Goal: Contribute content: Add original content to the website for others to see

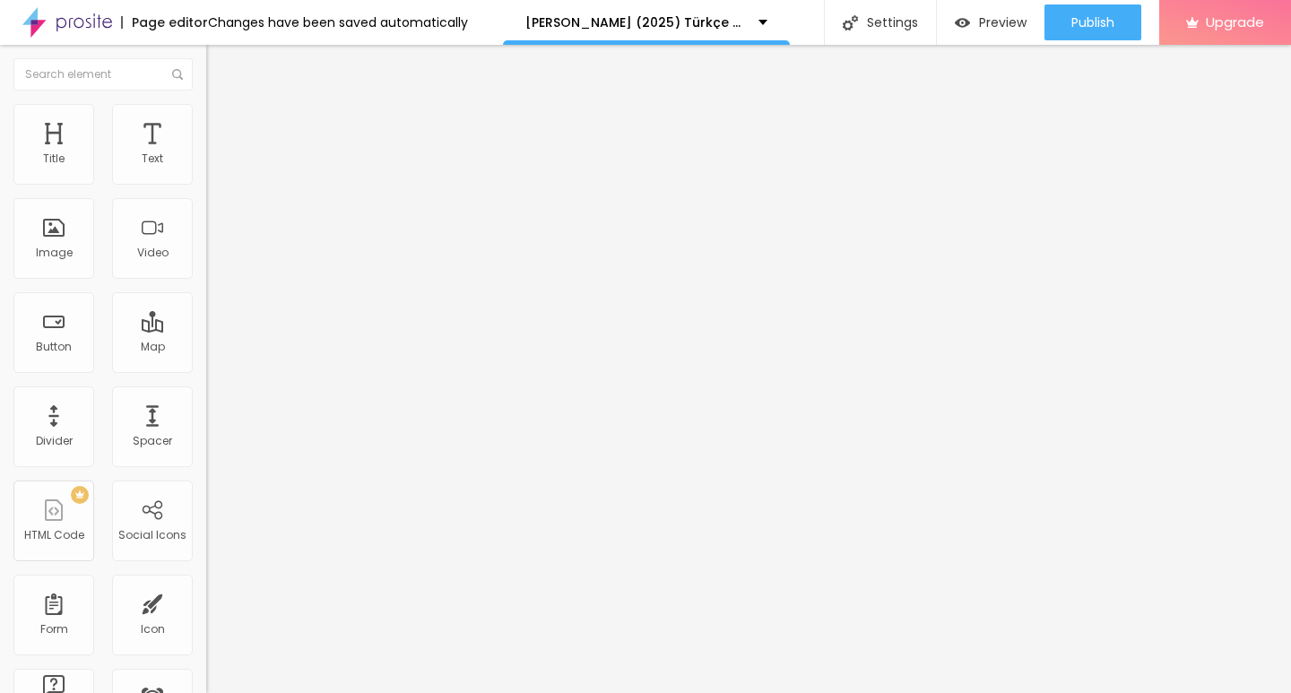
click at [206, 154] on span "Add image" at bounding box center [243, 146] width 74 height 15
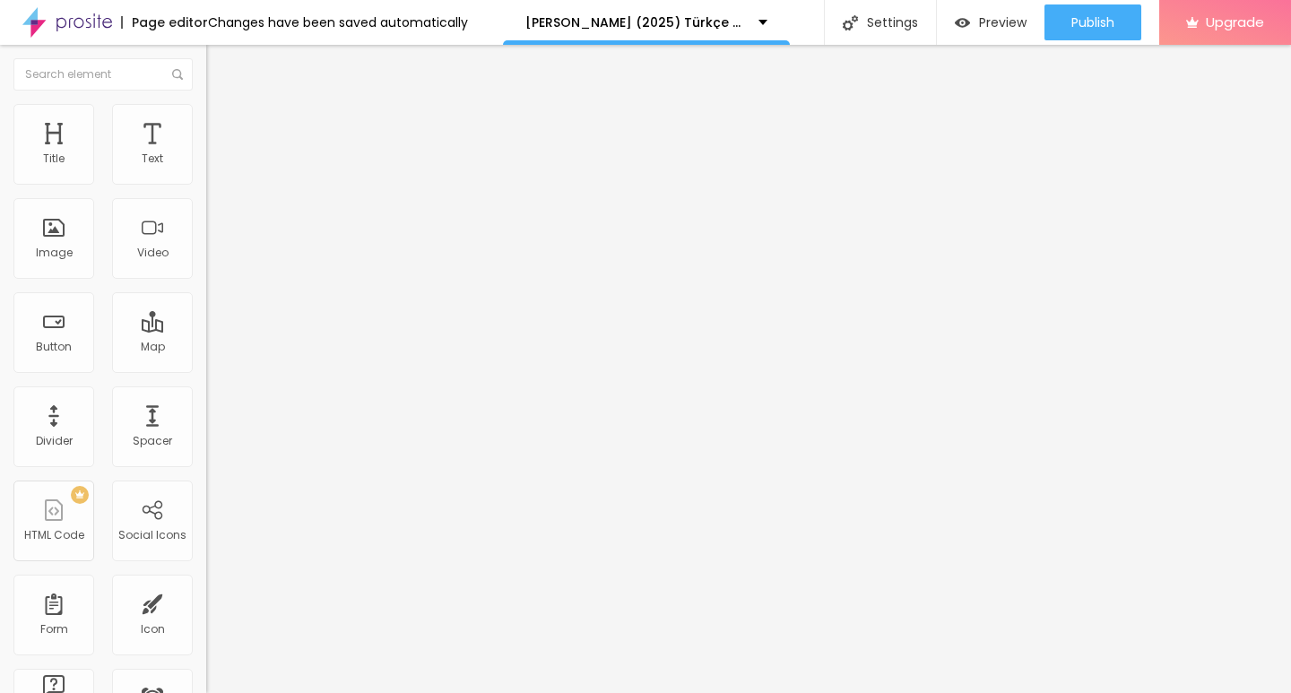
drag, startPoint x: 656, startPoint y: 468, endPoint x: 777, endPoint y: 336, distance: 178.4
drag, startPoint x: 833, startPoint y: 534, endPoint x: 865, endPoint y: 481, distance: 62.0
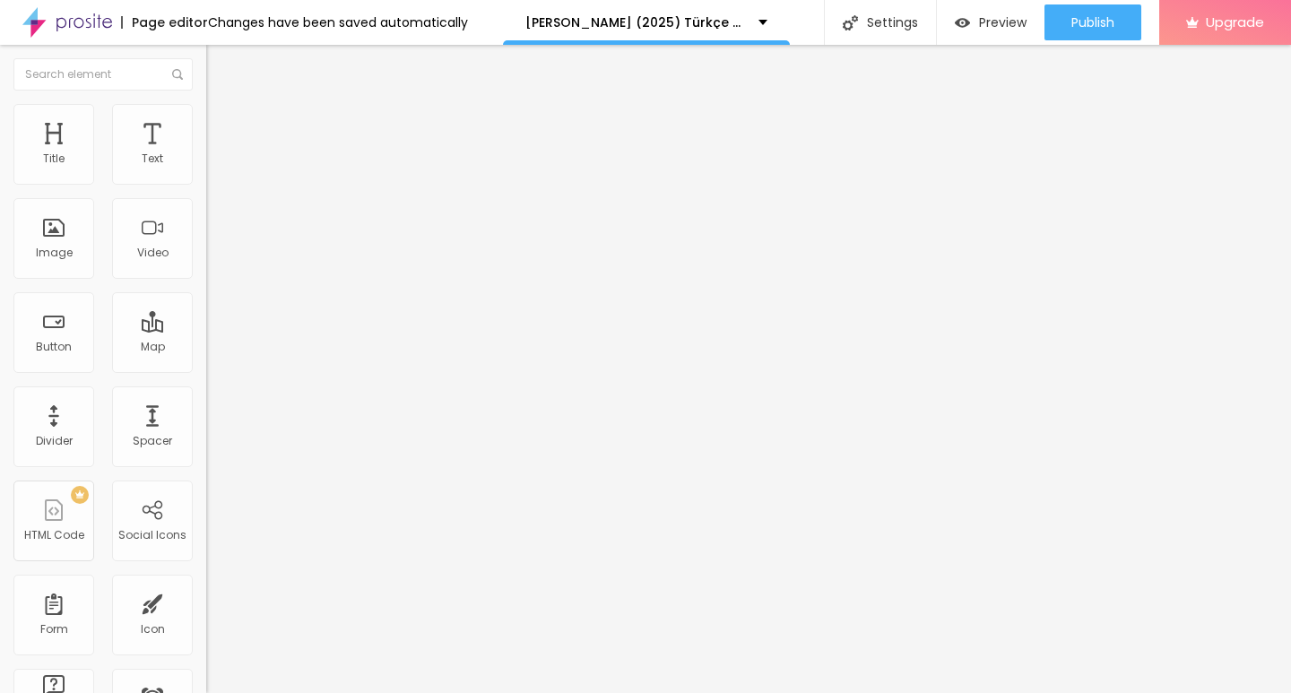
click at [206, 154] on span "Add image" at bounding box center [243, 146] width 74 height 15
click at [220, 65] on div "Edit Image" at bounding box center [267, 65] width 94 height 14
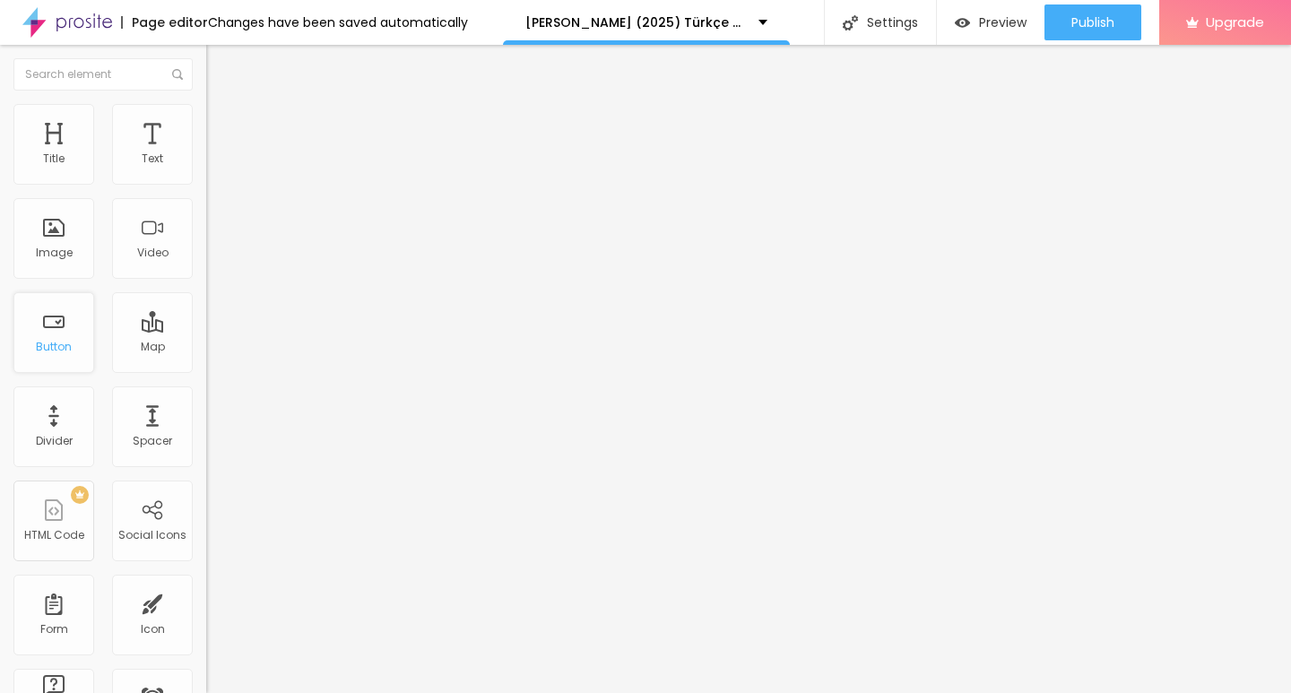
click at [65, 321] on div "Button" at bounding box center [53, 332] width 81 height 81
click at [56, 344] on div "Button" at bounding box center [54, 347] width 36 height 13
click at [206, 169] on span "Heading 2" at bounding box center [246, 158] width 81 height 22
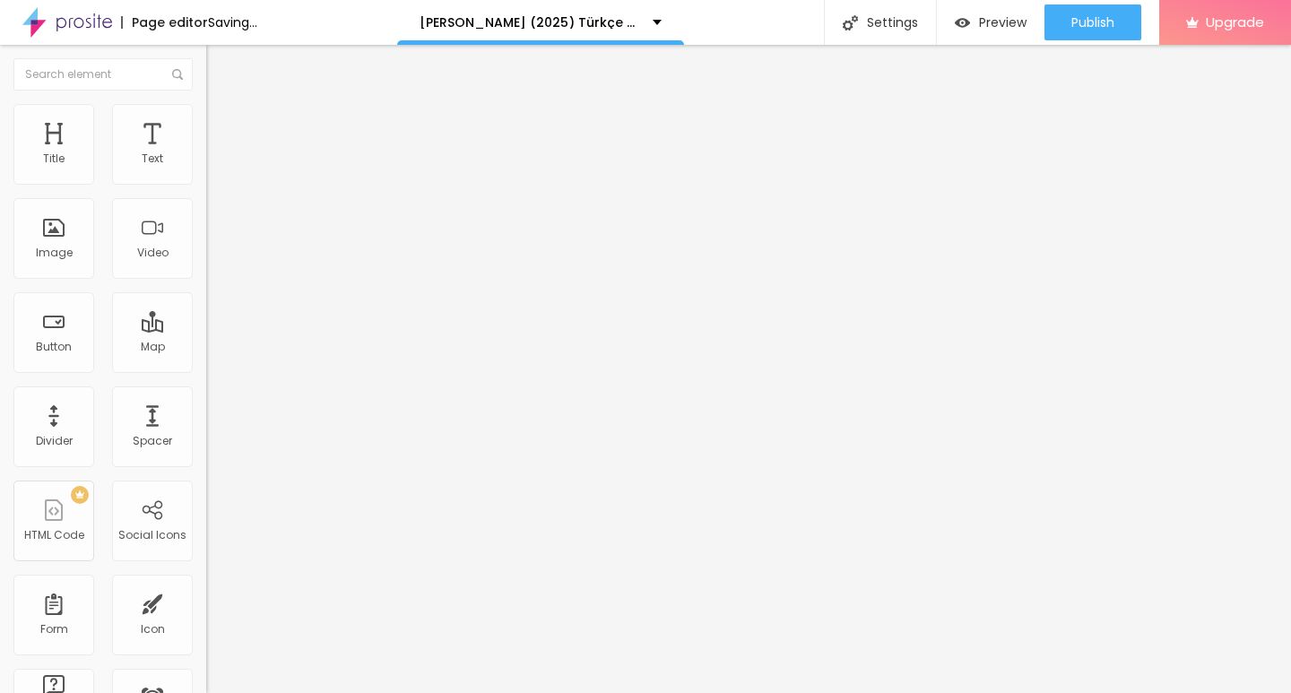
click at [206, 186] on span "Heading 3" at bounding box center [240, 175] width 69 height 21
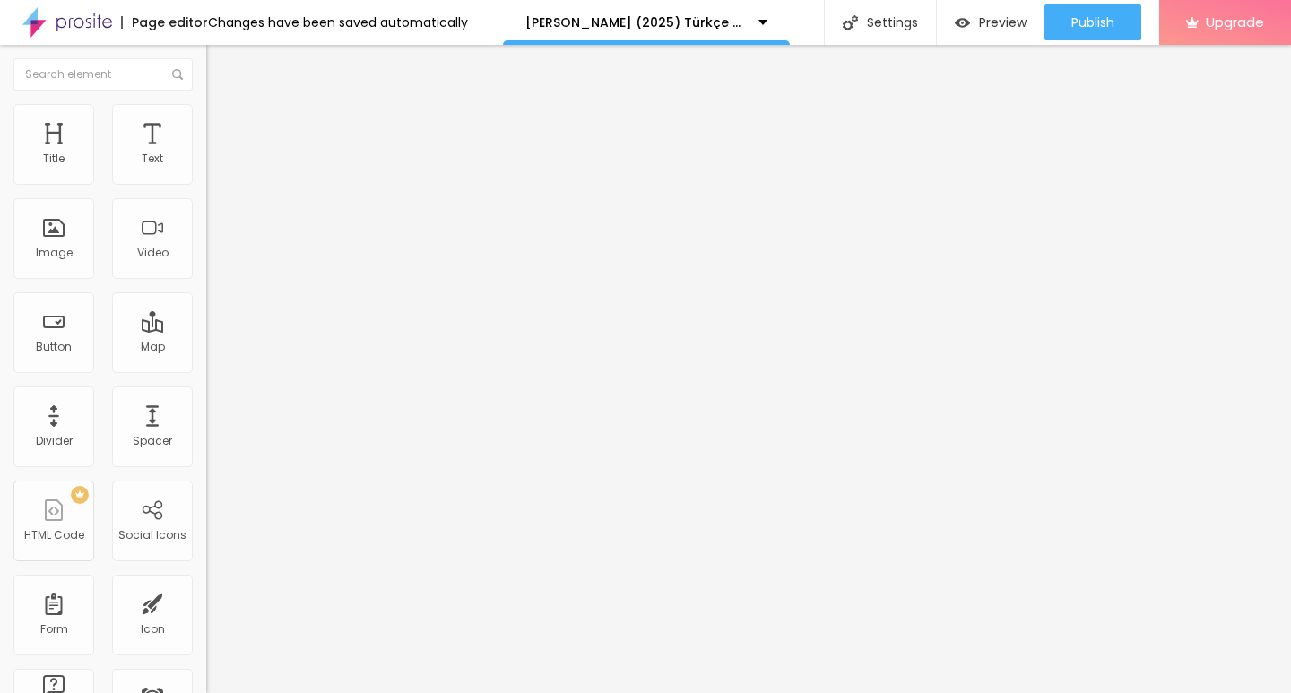
click at [206, 154] on span "Heading 1" at bounding box center [250, 141] width 88 height 25
click at [220, 65] on div "Edit Title" at bounding box center [260, 65] width 81 height 14
click at [64, 346] on div "Button" at bounding box center [54, 347] width 36 height 13
click at [206, 169] on input "Click me" at bounding box center [313, 160] width 215 height 18
drag, startPoint x: 74, startPoint y: 200, endPoint x: 25, endPoint y: 243, distance: 64.8
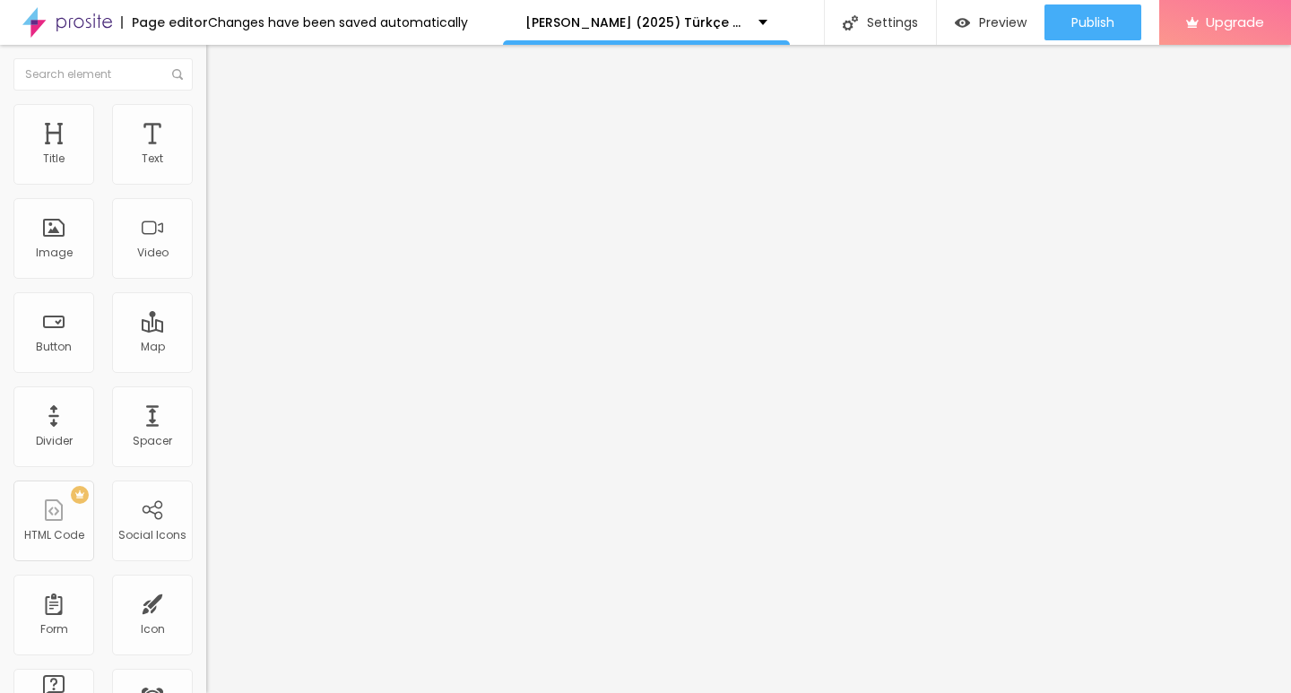
click at [206, 205] on div "Text Click me Align Size Default Small Default Big Link URL https:// Open in ne…" at bounding box center [309, 270] width 206 height 261
click at [206, 169] on input "Click me" at bounding box center [313, 160] width 215 height 18
paste input "01 dakika önce - Mustafa Kemal ⚡ 2025 Mustafa Kemal filmi Full HD izle, Mustafa…"
drag, startPoint x: 92, startPoint y: 203, endPoint x: 0, endPoint y: 202, distance: 92.4
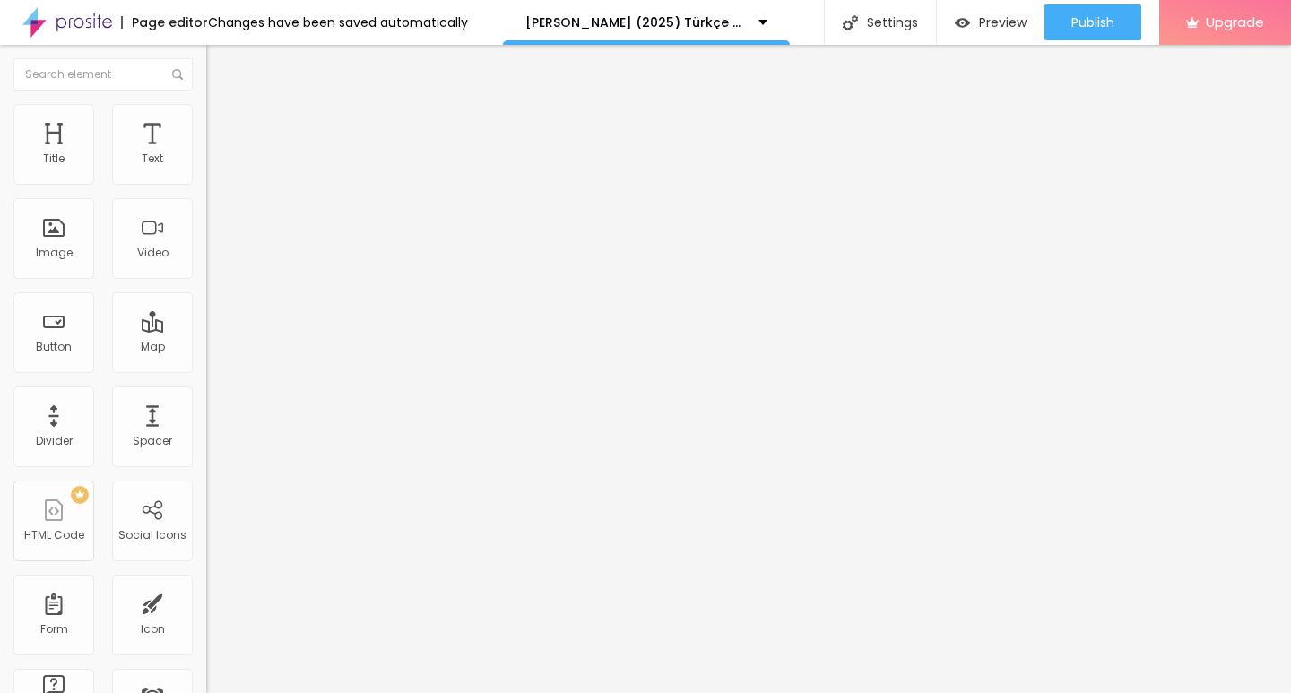
click at [206, 202] on div "Text Align Size Default Small Default Big Link URL https:// Open in new tab" at bounding box center [309, 270] width 206 height 261
click at [206, 169] on input "text" at bounding box center [313, 160] width 215 height 18
paste input "Filmi Buradan İzleyin ▶▶ Mustafa Kemal 2025 İzle - Filmi Full [HD] Filmi Burada…"
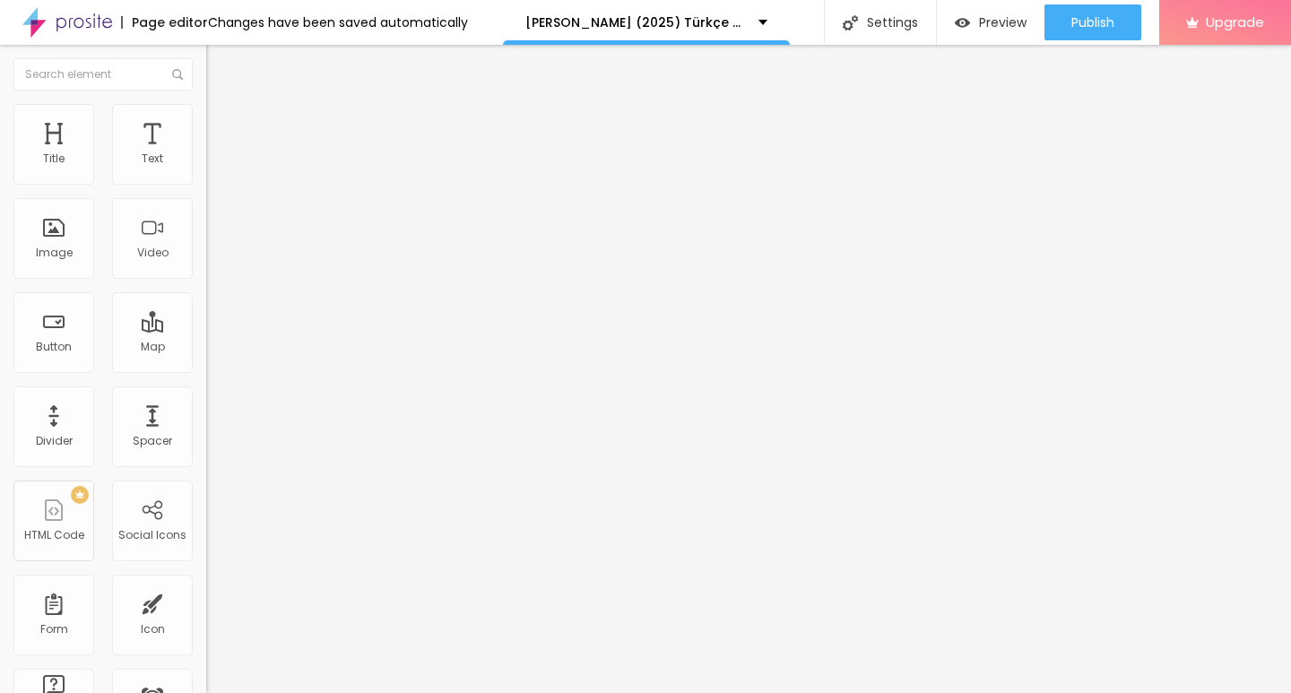
scroll to position [0, 538]
click at [206, 169] on input "text" at bounding box center [313, 160] width 215 height 18
click at [206, 184] on div "Text" at bounding box center [309, 162] width 206 height 44
click at [206, 169] on input "text" at bounding box center [313, 160] width 215 height 18
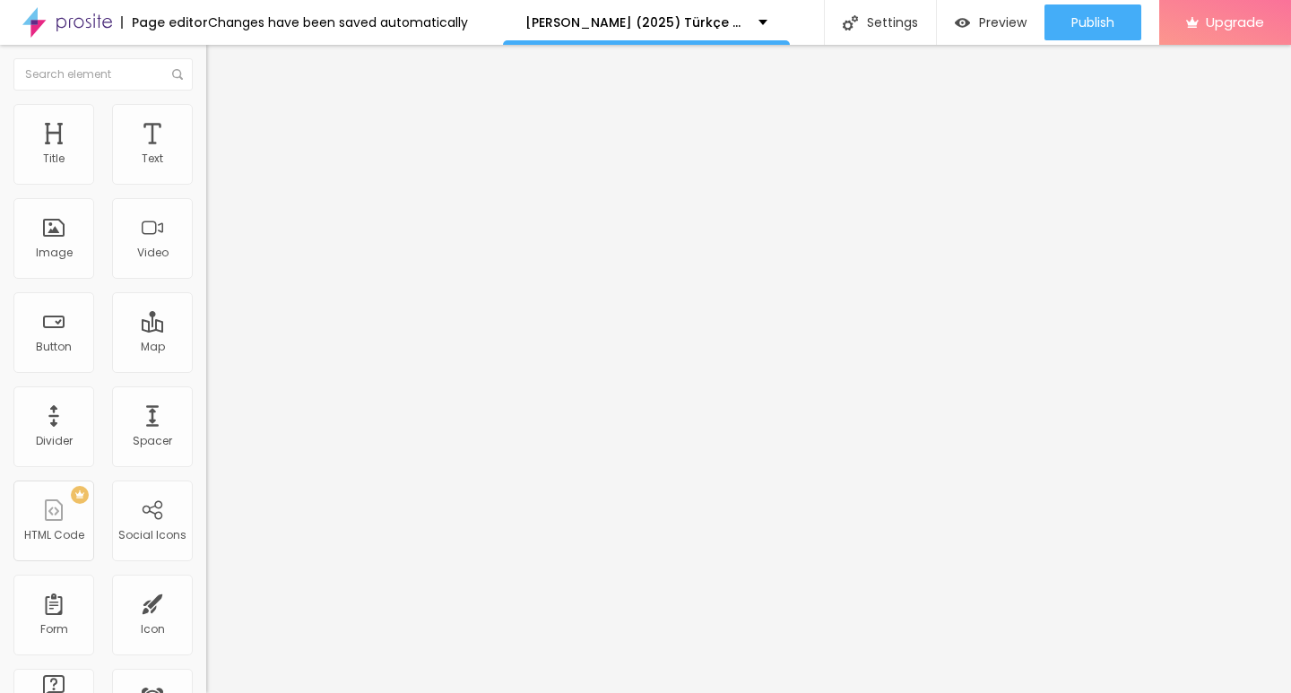
paste input "Filmi Buradan İzleyin ▶▶ [PERSON_NAME] 2025 İzle - Filmi Full [HD]"
type input "Filmi Buradan İzleyin ▶▶ [PERSON_NAME] 2025 İzle - Filmi Full [HD]"
drag, startPoint x: 204, startPoint y: 194, endPoint x: 108, endPoint y: 244, distance: 108.3
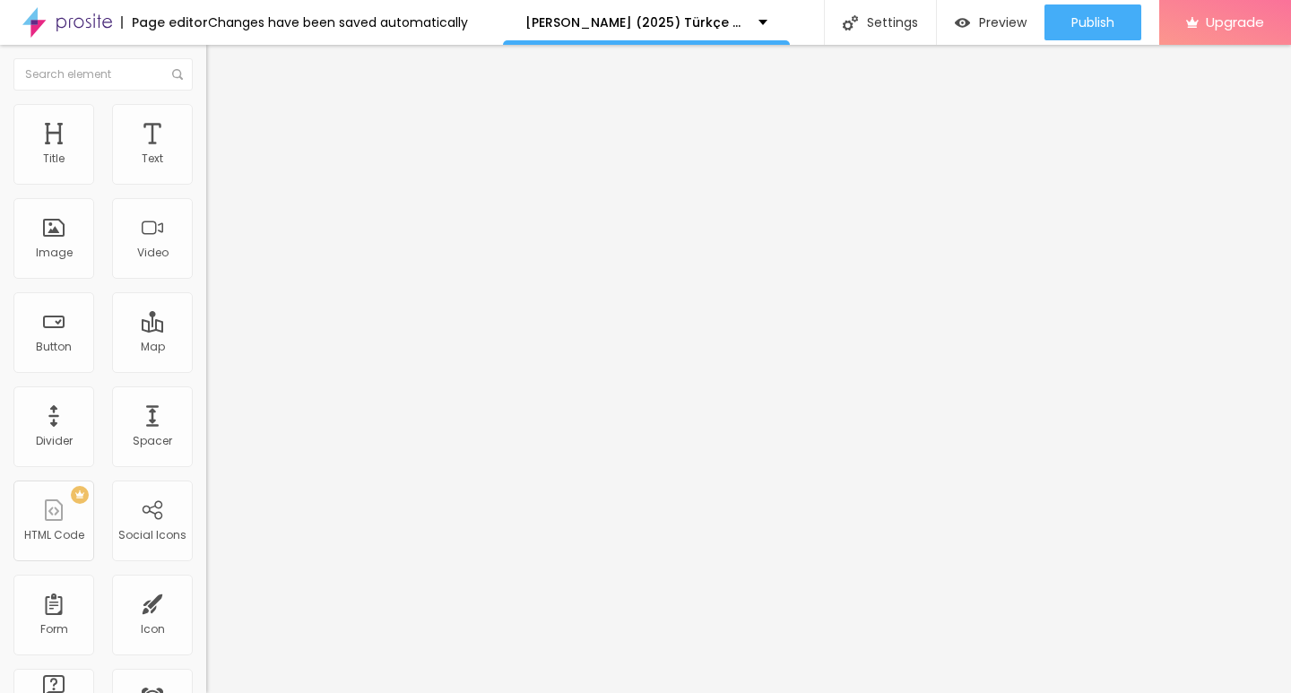
click at [206, 214] on img at bounding box center [212, 208] width 13 height 13
click at [206, 369] on input "https://" at bounding box center [313, 360] width 215 height 18
paste input "streamzy.fun/tr/movie/1560021/mustafa-kemal-"
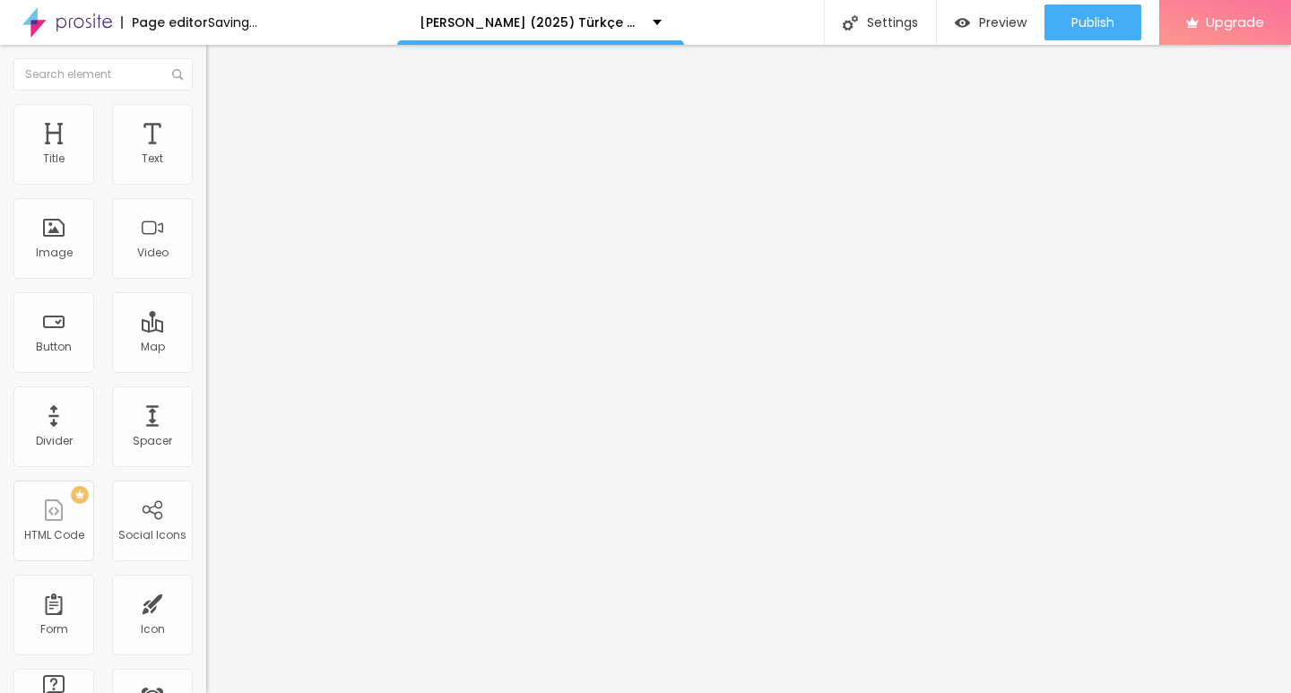
type input "[URL][DOMAIN_NAME][PERSON_NAME]"
click at [206, 401] on div "Open in new tab" at bounding box center [309, 396] width 206 height 9
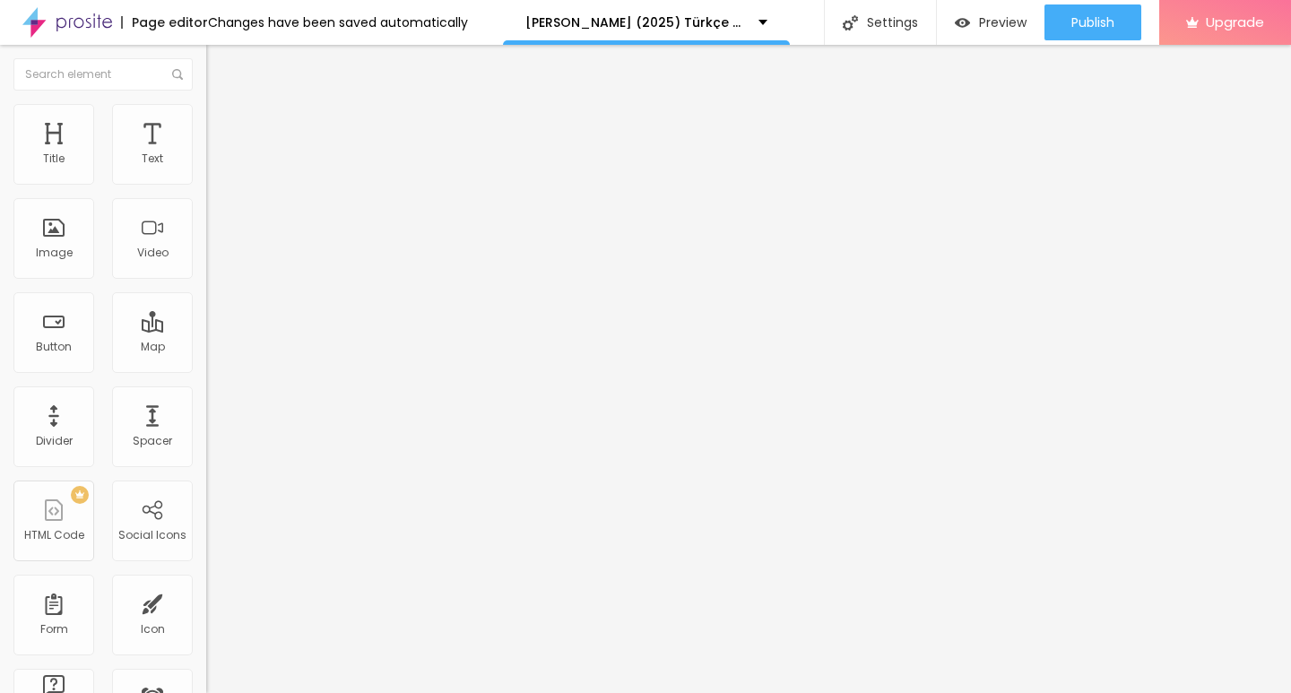
click at [206, 399] on div "Open in new tab" at bounding box center [309, 396] width 206 height 9
click at [220, 64] on img "button" at bounding box center [227, 65] width 14 height 14
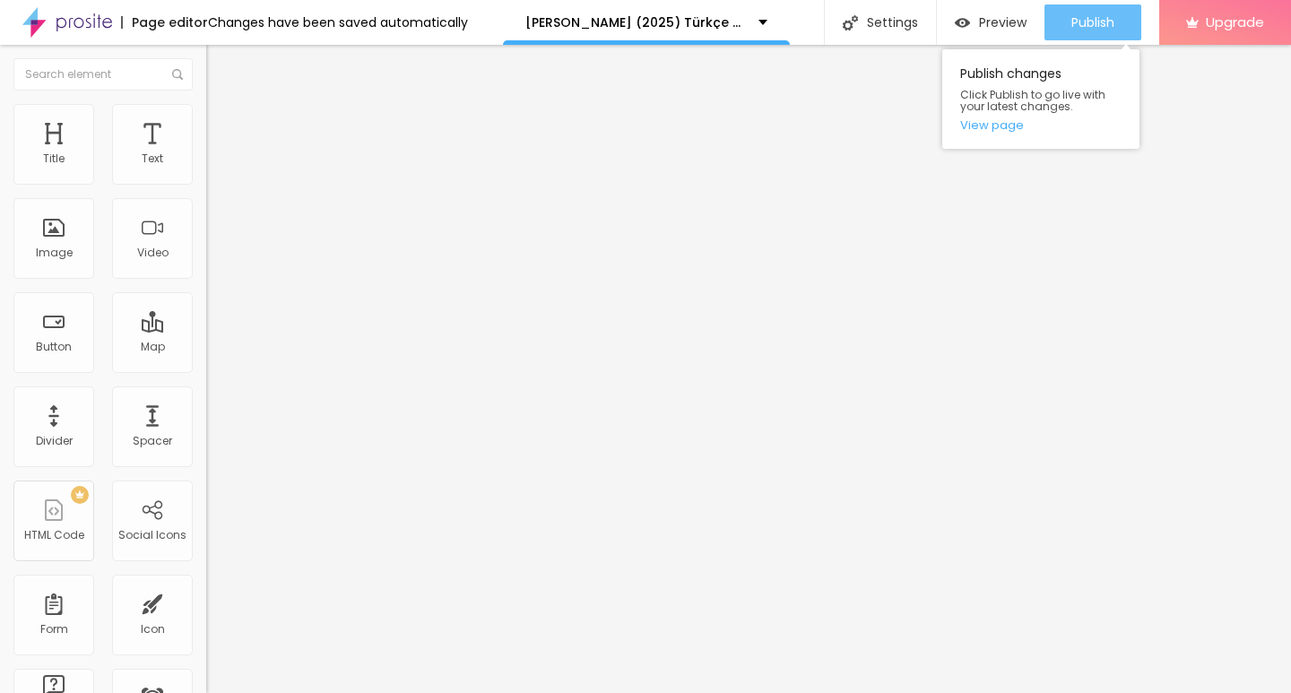
click at [1094, 28] on span "Publish" at bounding box center [1093, 22] width 43 height 14
click at [1094, 20] on span "Publish" at bounding box center [1093, 22] width 43 height 14
click at [1008, 127] on link "View page" at bounding box center [1040, 125] width 161 height 12
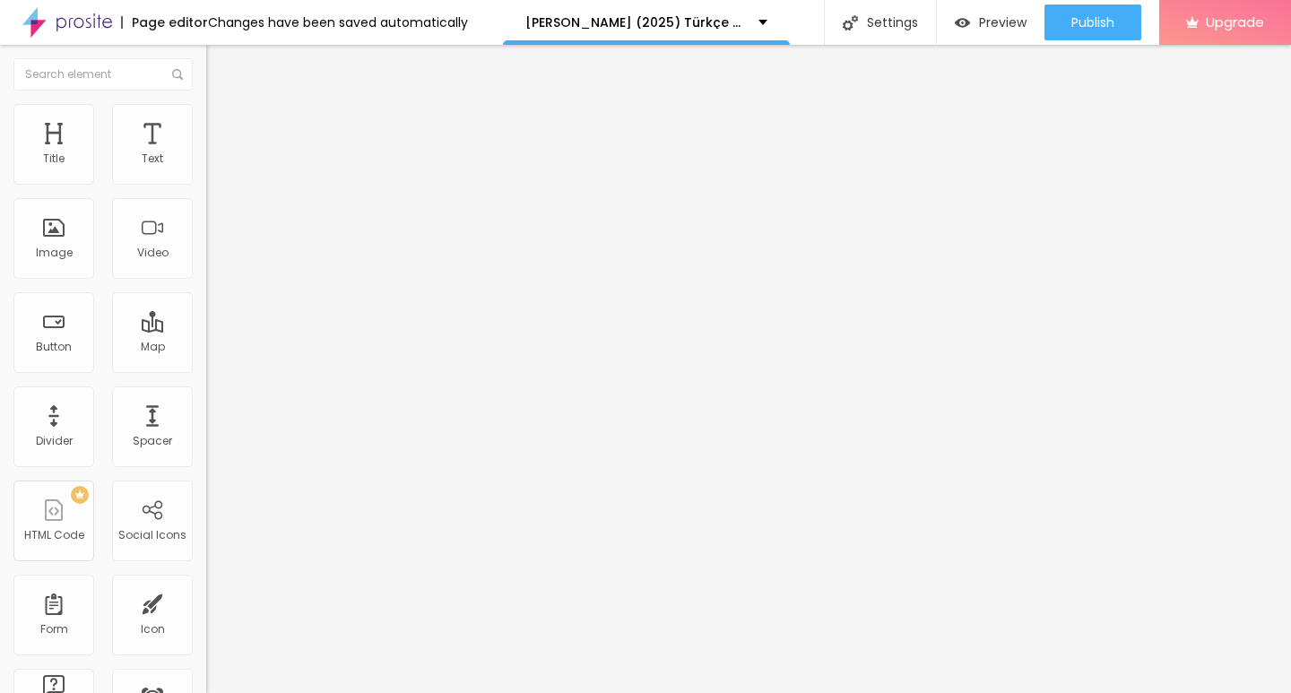
click at [80, 27] on img at bounding box center [67, 22] width 90 height 45
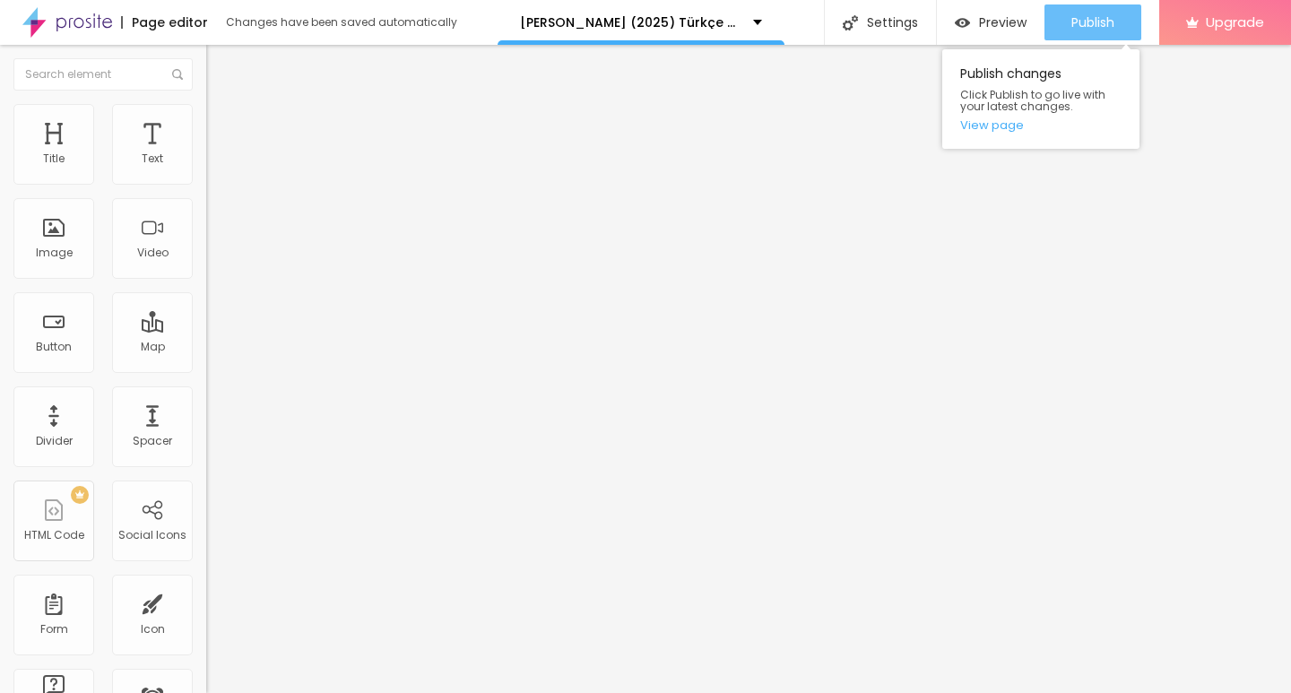
click at [1080, 23] on span "Publish" at bounding box center [1093, 22] width 43 height 14
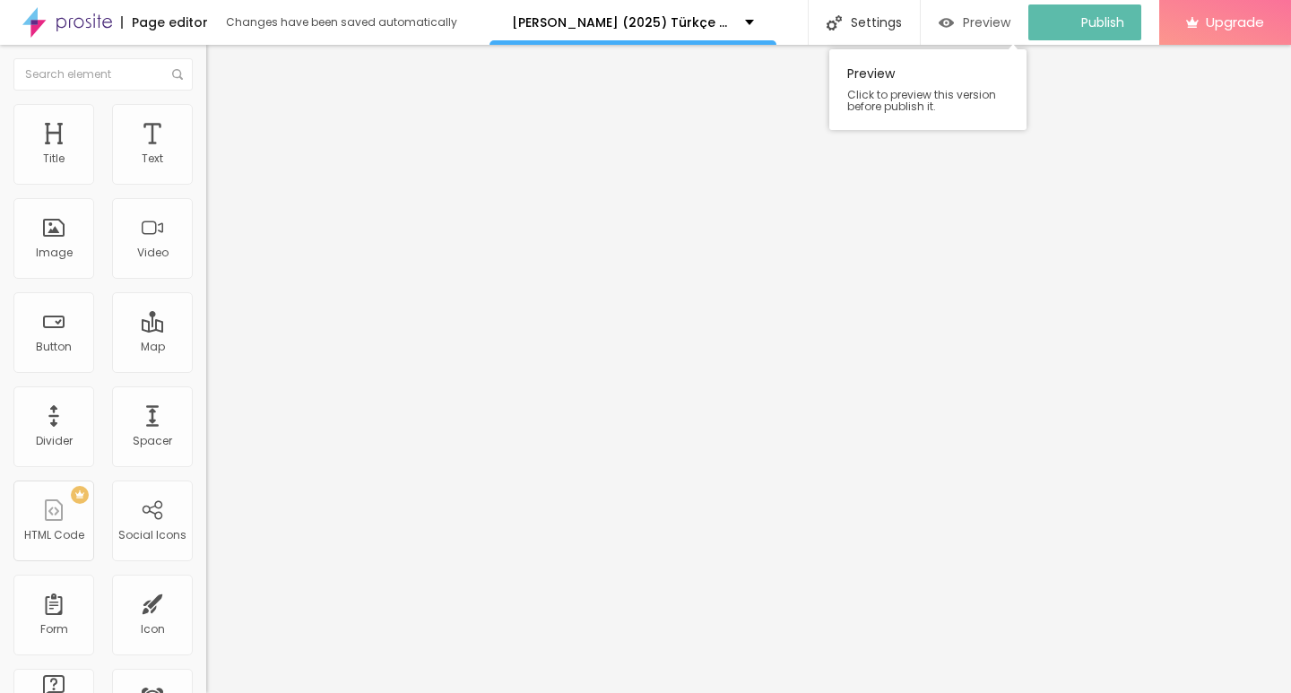
click at [971, 19] on div "Preview" at bounding box center [975, 22] width 72 height 15
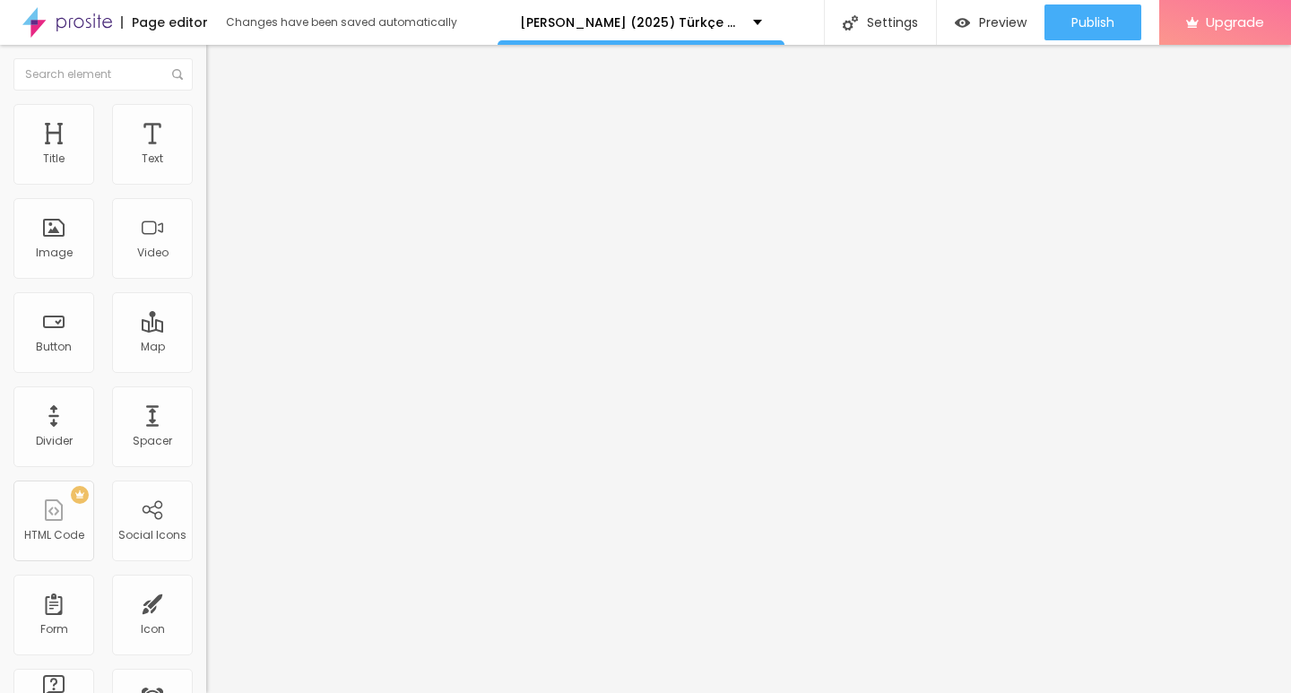
click at [206, 369] on input "[URL][DOMAIN_NAME][PERSON_NAME]" at bounding box center [313, 360] width 215 height 18
click at [206, 367] on input "[URL][DOMAIN_NAME][PERSON_NAME]" at bounding box center [313, 360] width 215 height 18
click at [206, 401] on img at bounding box center [210, 396] width 9 height 9
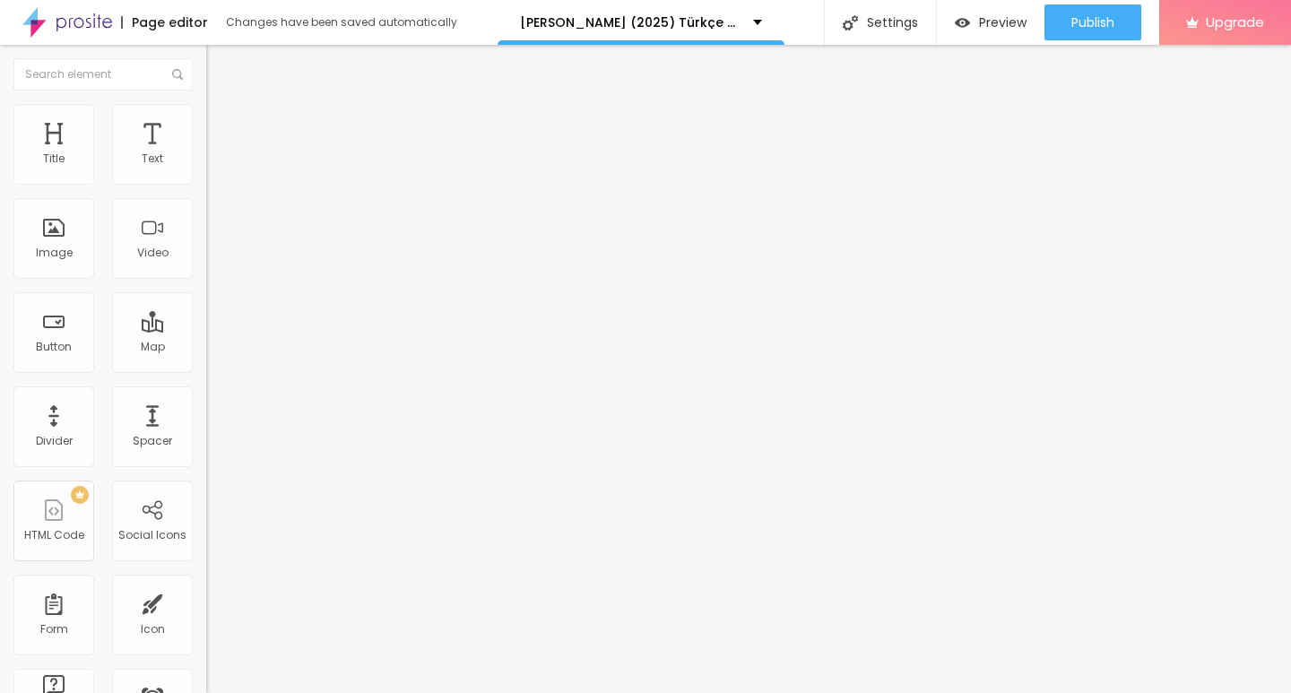
drag, startPoint x: 115, startPoint y: 371, endPoint x: 0, endPoint y: 377, distance: 114.9
click at [206, 377] on div "Text Filmi Buradan İzleyin ▶▶ [PERSON_NAME] 2025 İzle - Filmi Full [HD] Align S…" at bounding box center [309, 270] width 206 height 261
click at [206, 369] on input "[URL][DOMAIN_NAME][PERSON_NAME]" at bounding box center [313, 360] width 215 height 18
click at [206, 341] on div "URL" at bounding box center [309, 346] width 206 height 11
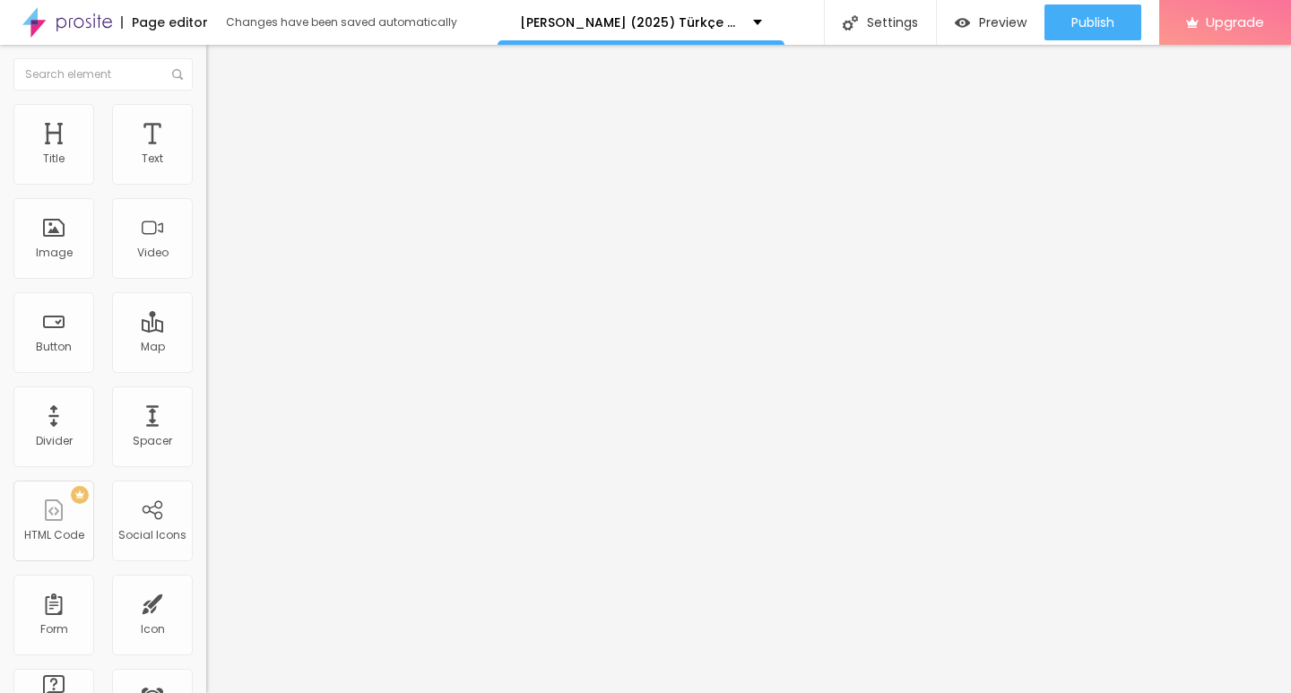
scroll to position [0, 0]
click at [206, 401] on div "URL [URL][DOMAIN_NAME][PERSON_NAME] Open in new tab" at bounding box center [309, 371] width 206 height 60
click at [222, 133] on span "Advanced" at bounding box center [251, 133] width 58 height 15
click at [206, 369] on input "https://" at bounding box center [313, 360] width 215 height 18
type input "[URL][DOMAIN_NAME][PERSON_NAME]"
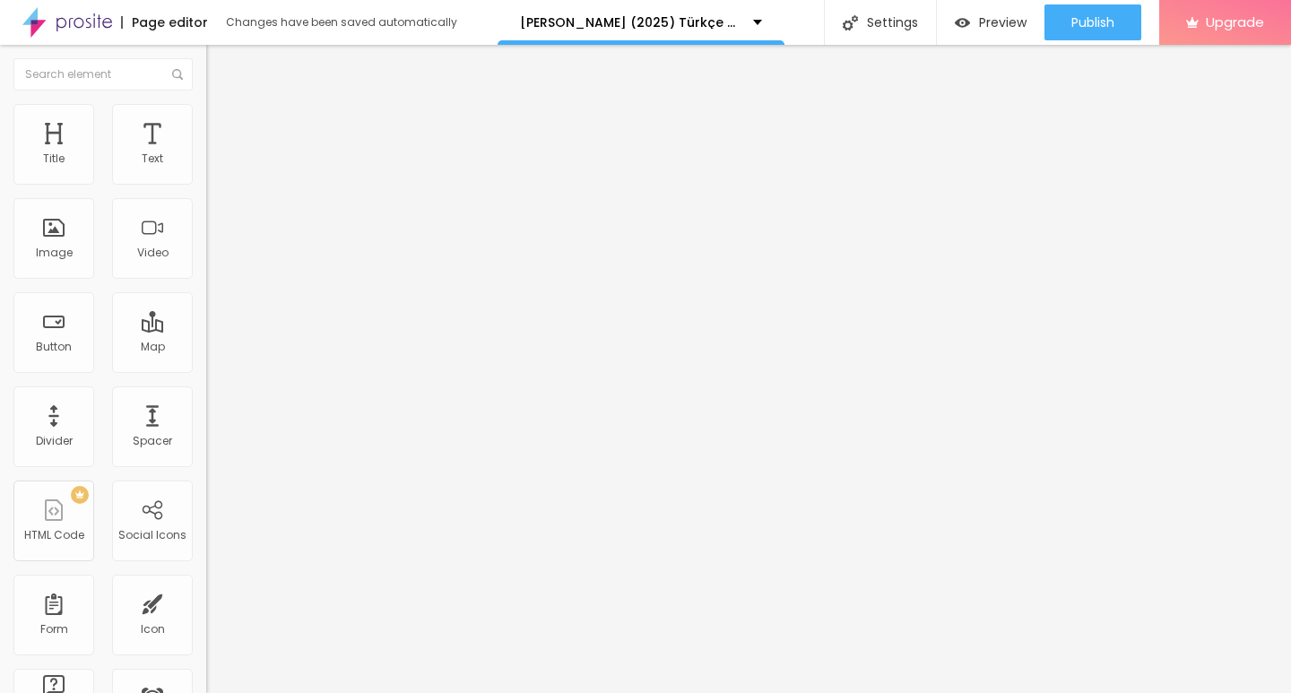
scroll to position [0, 178]
click at [206, 369] on input "[URL][DOMAIN_NAME][PERSON_NAME]" at bounding box center [313, 360] width 215 height 18
click at [206, 447] on div "Edit Button Content Style Advanced Text Filmi Buradan İzleyin ▶▶ [PERSON_NAME] …" at bounding box center [309, 369] width 206 height 648
click at [206, 444] on div "Edit Button Content Style Advanced Text Filmi Buradan İzleyin ▶▶ [PERSON_NAME] …" at bounding box center [309, 369] width 206 height 648
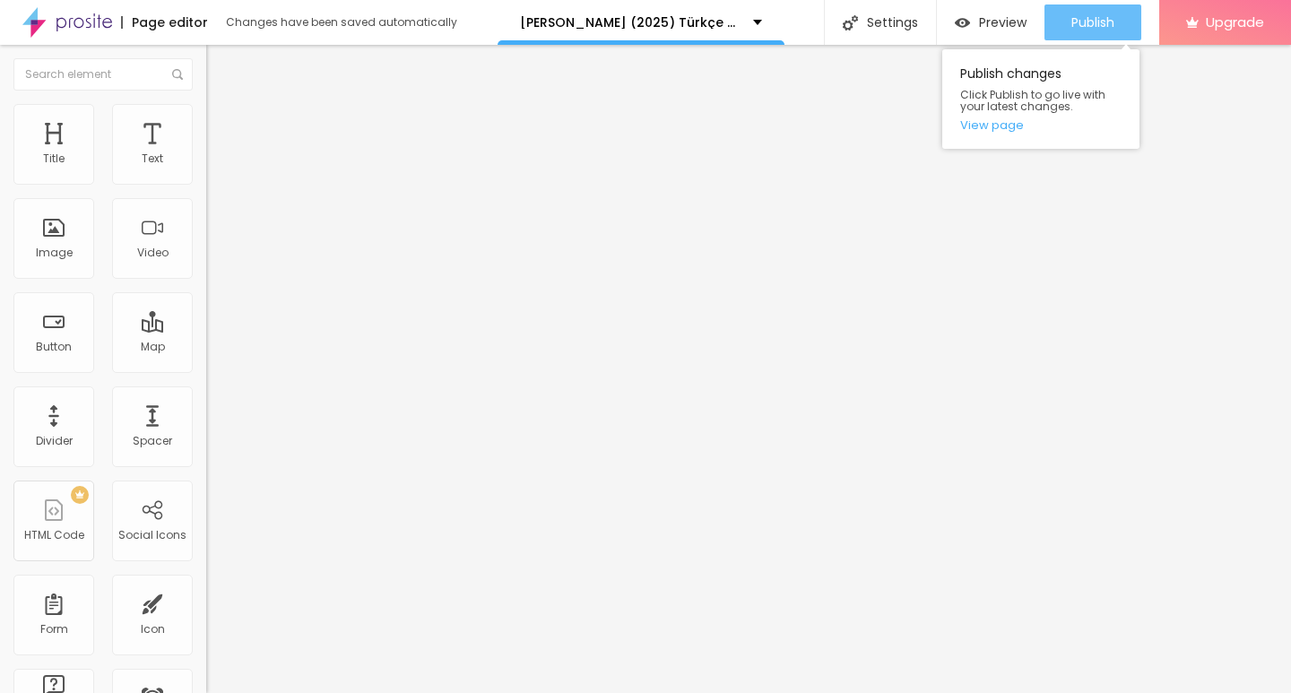
click at [1087, 22] on span "Publish" at bounding box center [1093, 22] width 43 height 14
click at [1010, 125] on link "View page" at bounding box center [1040, 125] width 161 height 12
